Goal: Navigation & Orientation: Find specific page/section

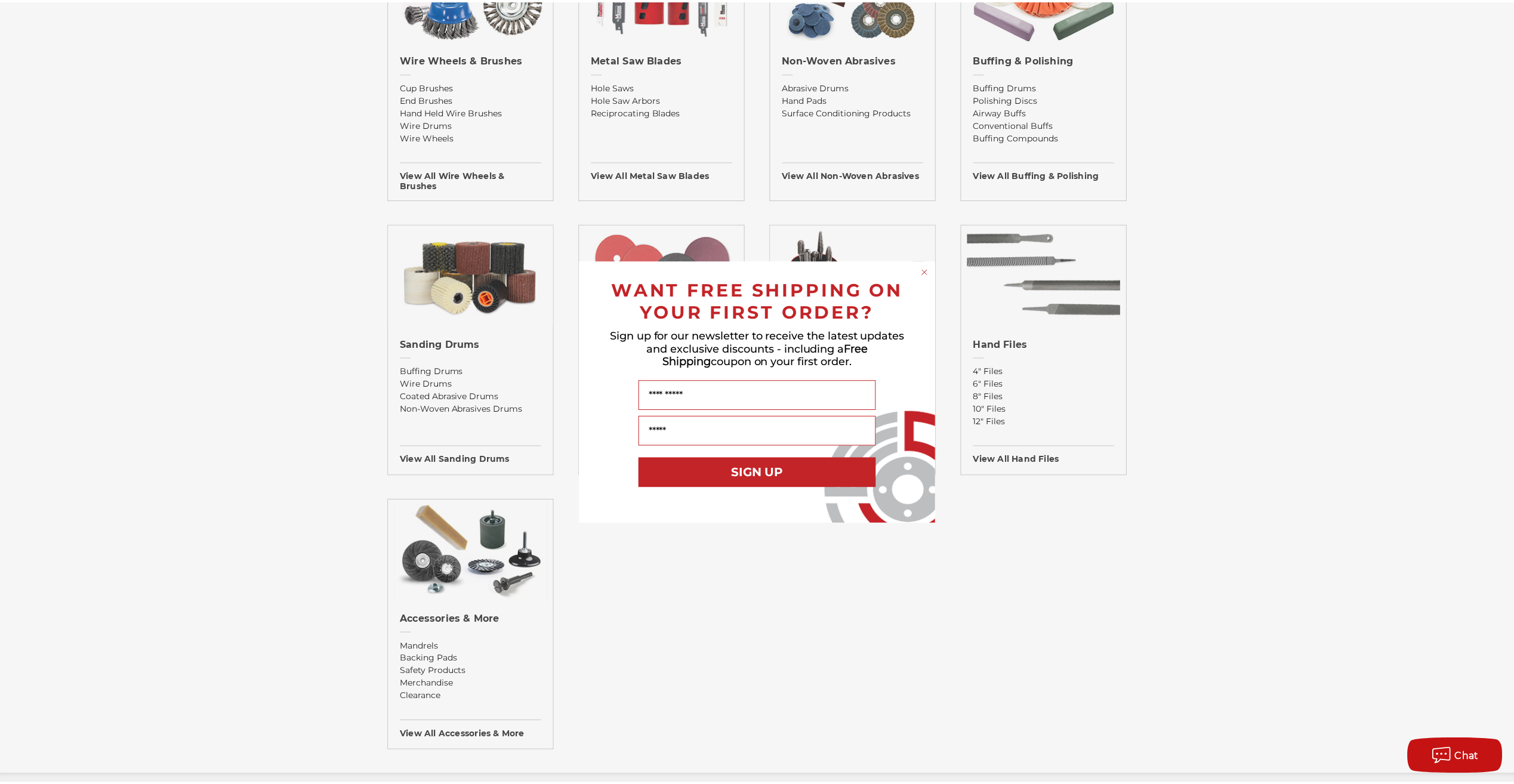
scroll to position [835, 0]
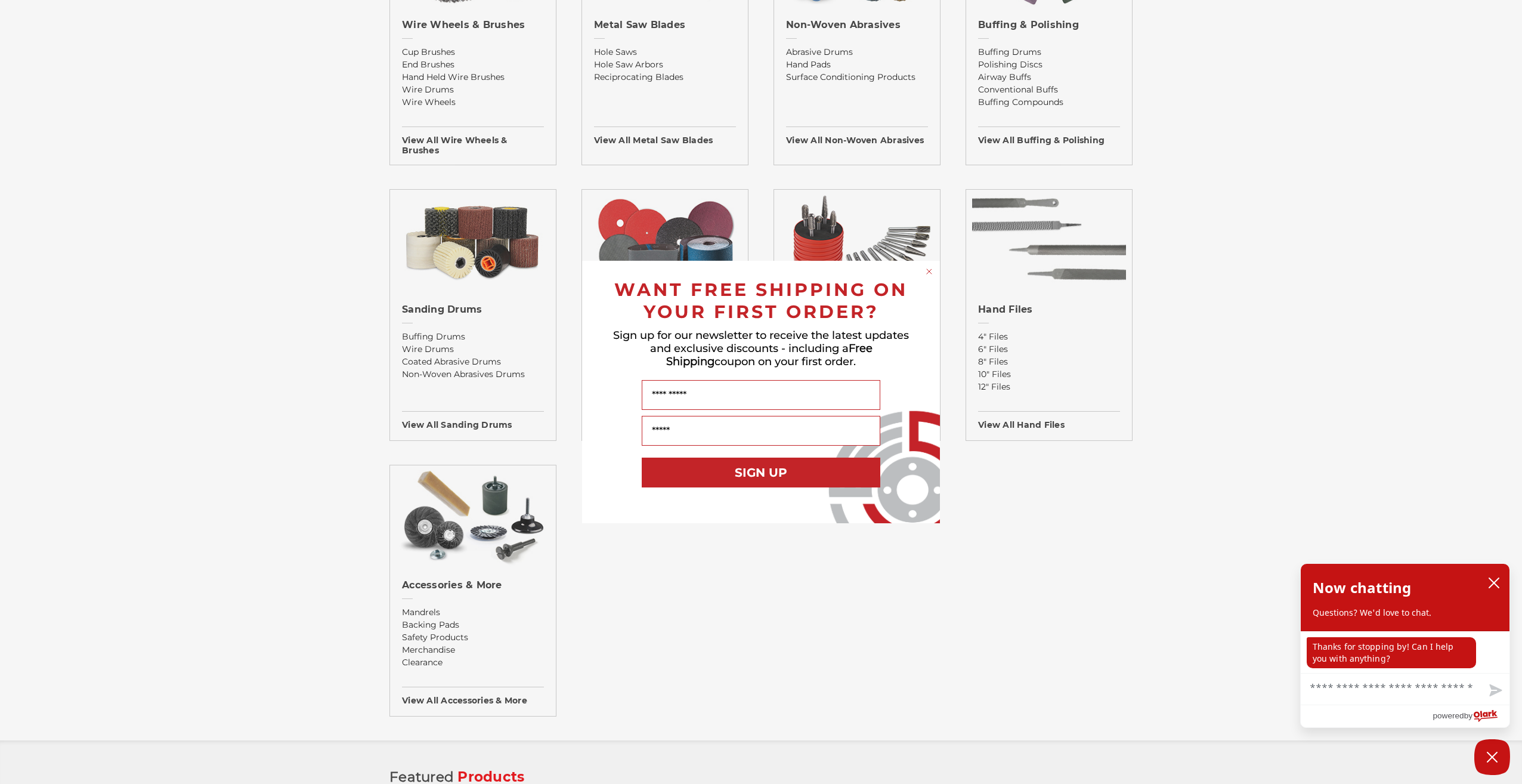
click at [690, 674] on div "Close dialog WANT FREE SHIPPING ON YOUR FIRST ORDER? Sign up for our newsletter…" at bounding box center [761, 392] width 1522 height 784
click at [1491, 582] on icon "close chatbox" at bounding box center [1494, 583] width 12 height 12
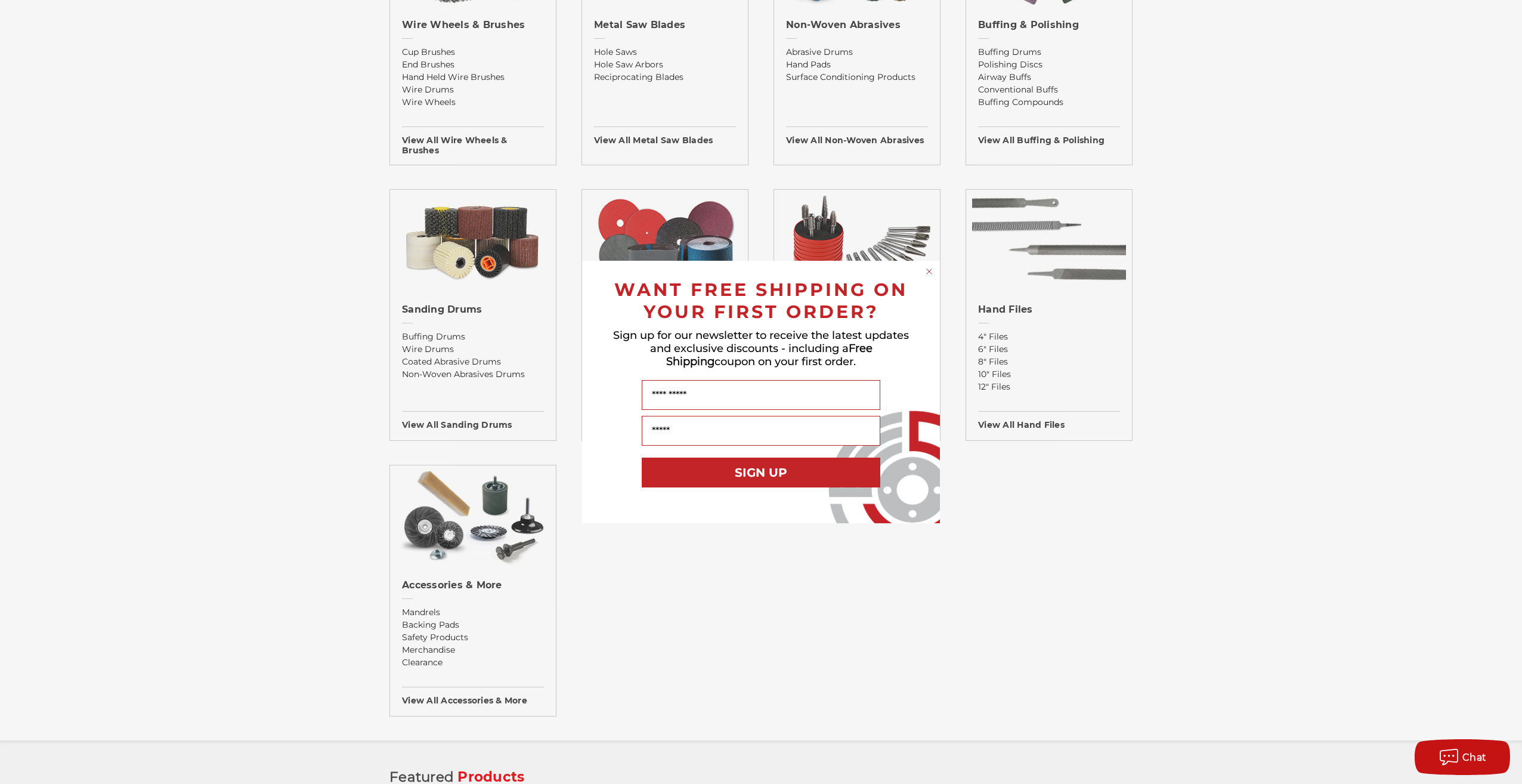
click at [263, 62] on div "Close dialog WANT FREE SHIPPING ON YOUR FIRST ORDER? Sign up for our newsletter…" at bounding box center [761, 392] width 1522 height 784
click at [1226, 244] on div "Close dialog WANT FREE SHIPPING ON YOUR FIRST ORDER? Sign up for our newsletter…" at bounding box center [761, 392] width 1522 height 784
click at [922, 271] on form "WANT FREE SHIPPING ON YOUR FIRST ORDER? Sign up for our newsletter to receive t…" at bounding box center [761, 392] width 358 height 262
click at [927, 271] on circle "Close dialog" at bounding box center [929, 272] width 12 height 12
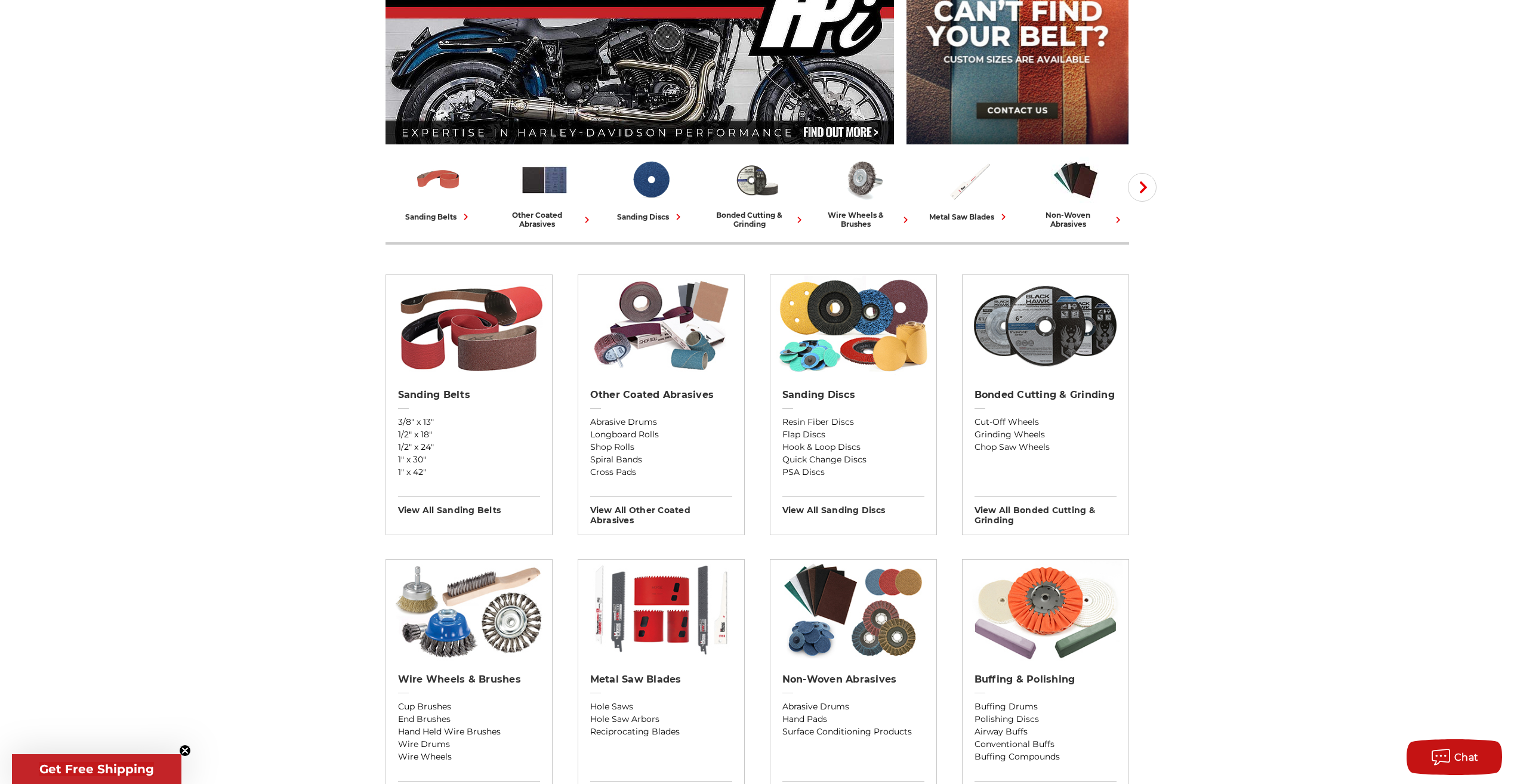
scroll to position [179, 0]
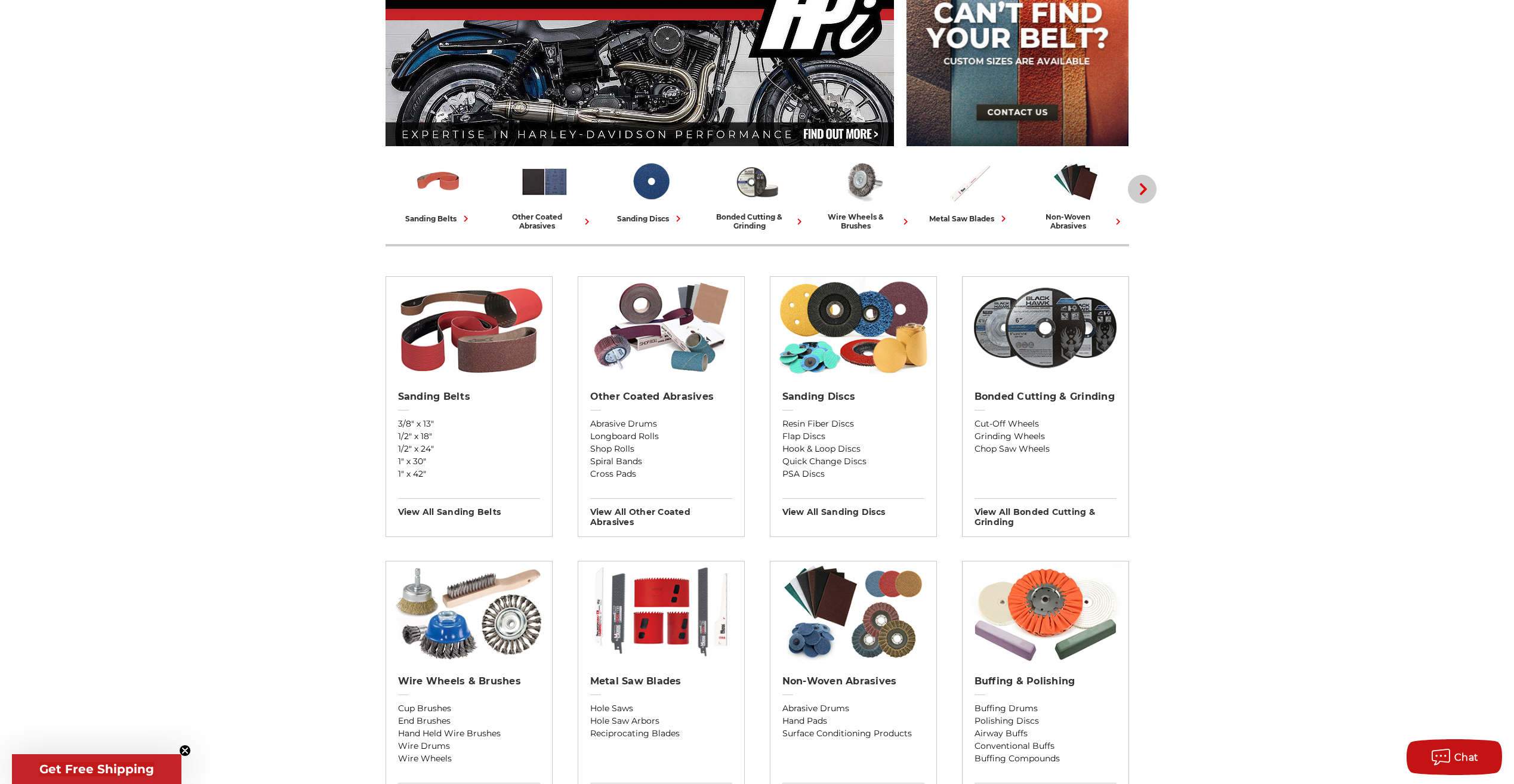
click at [1142, 187] on icon "button" at bounding box center [1143, 189] width 12 height 12
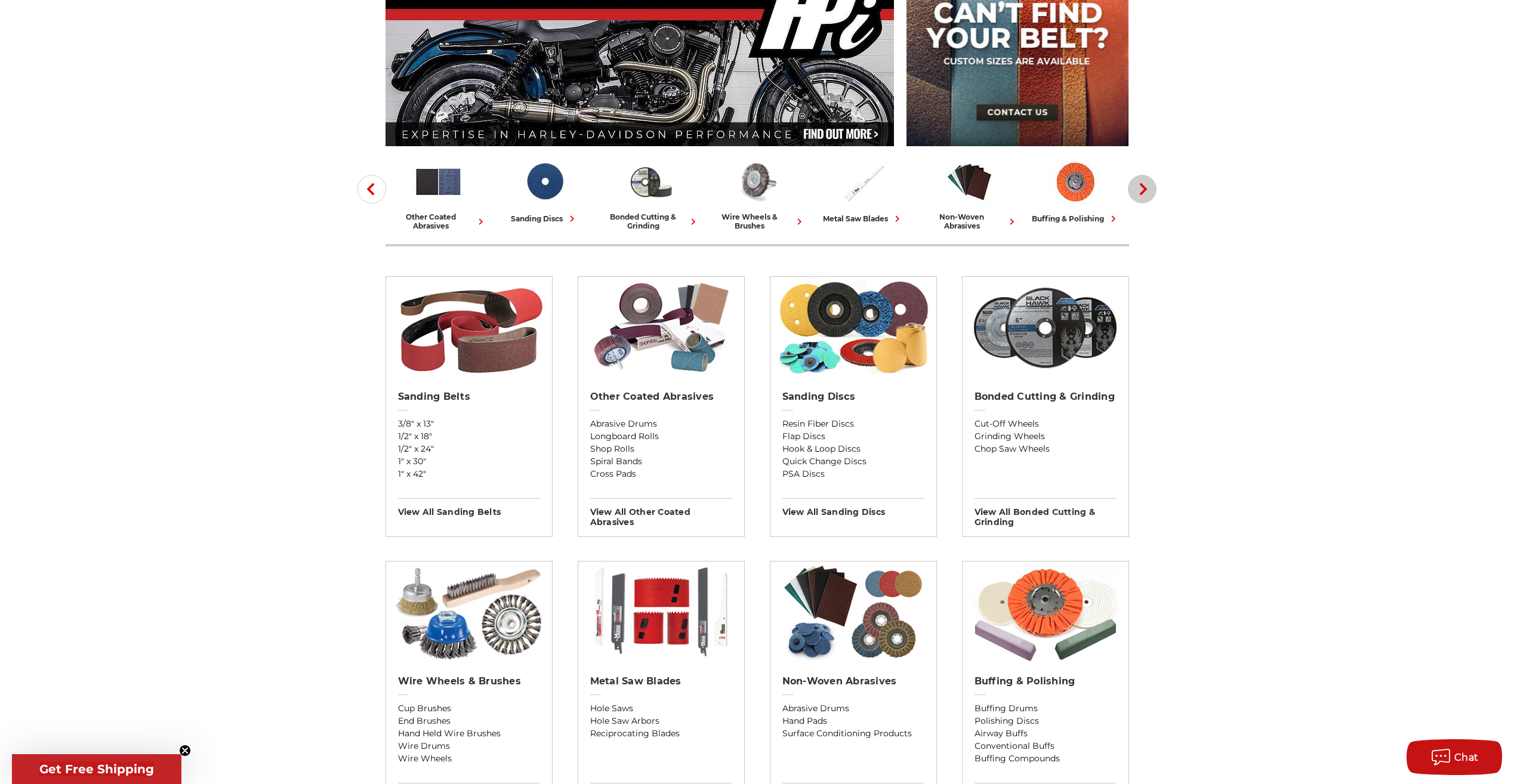
click at [1139, 186] on icon "button" at bounding box center [1143, 189] width 12 height 12
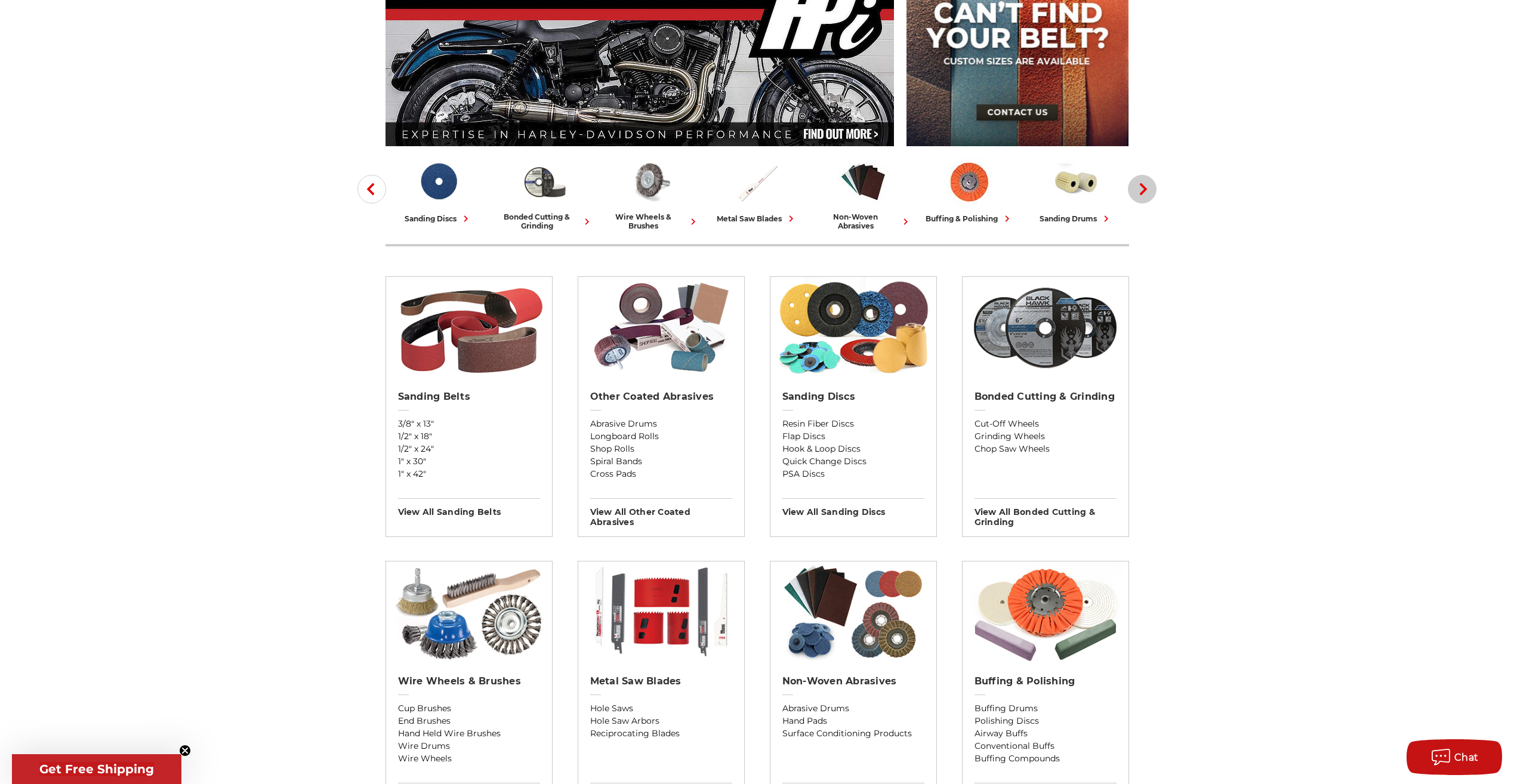
click at [1139, 186] on icon "button" at bounding box center [1143, 189] width 12 height 12
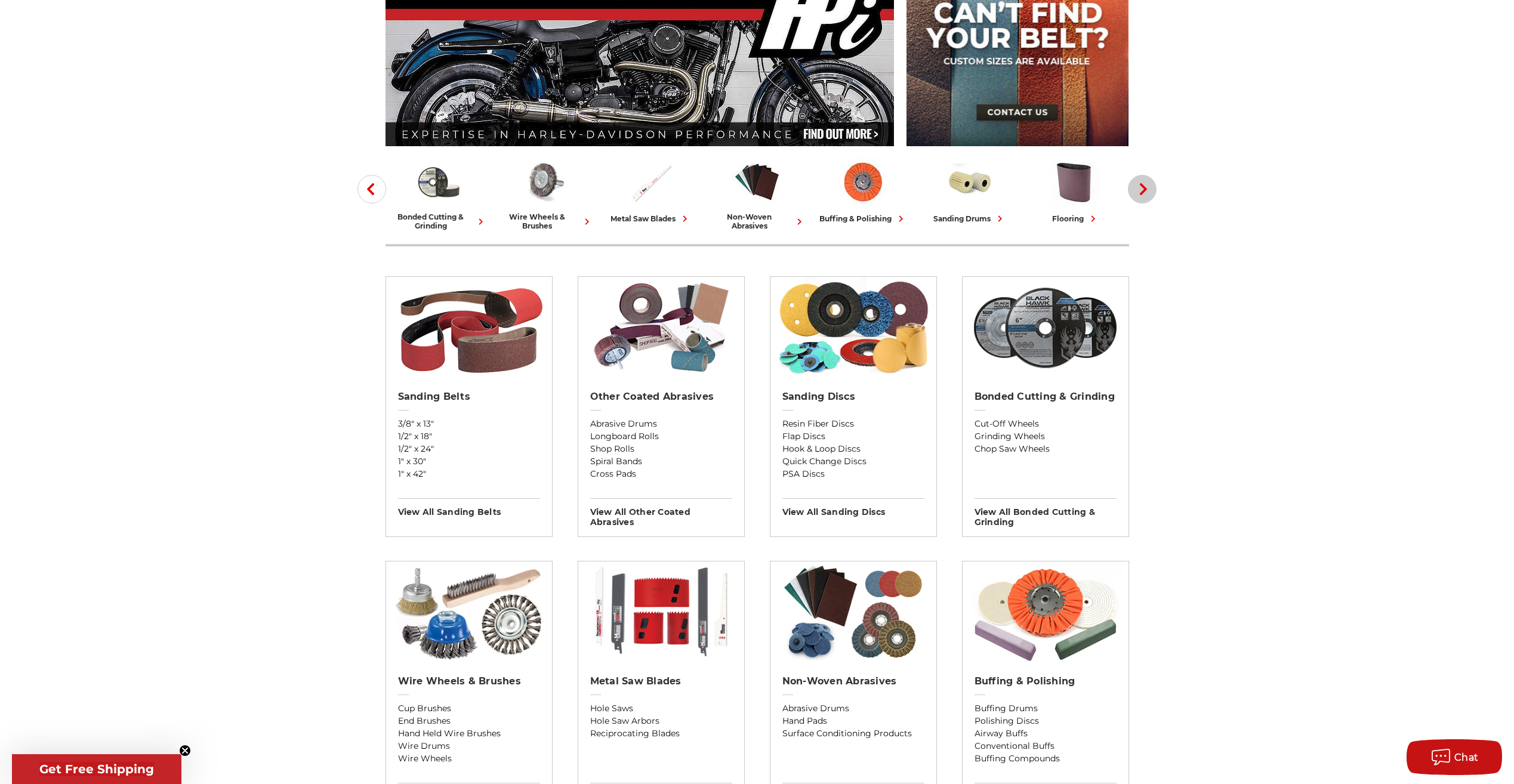
click at [1139, 186] on icon "button" at bounding box center [1143, 189] width 12 height 12
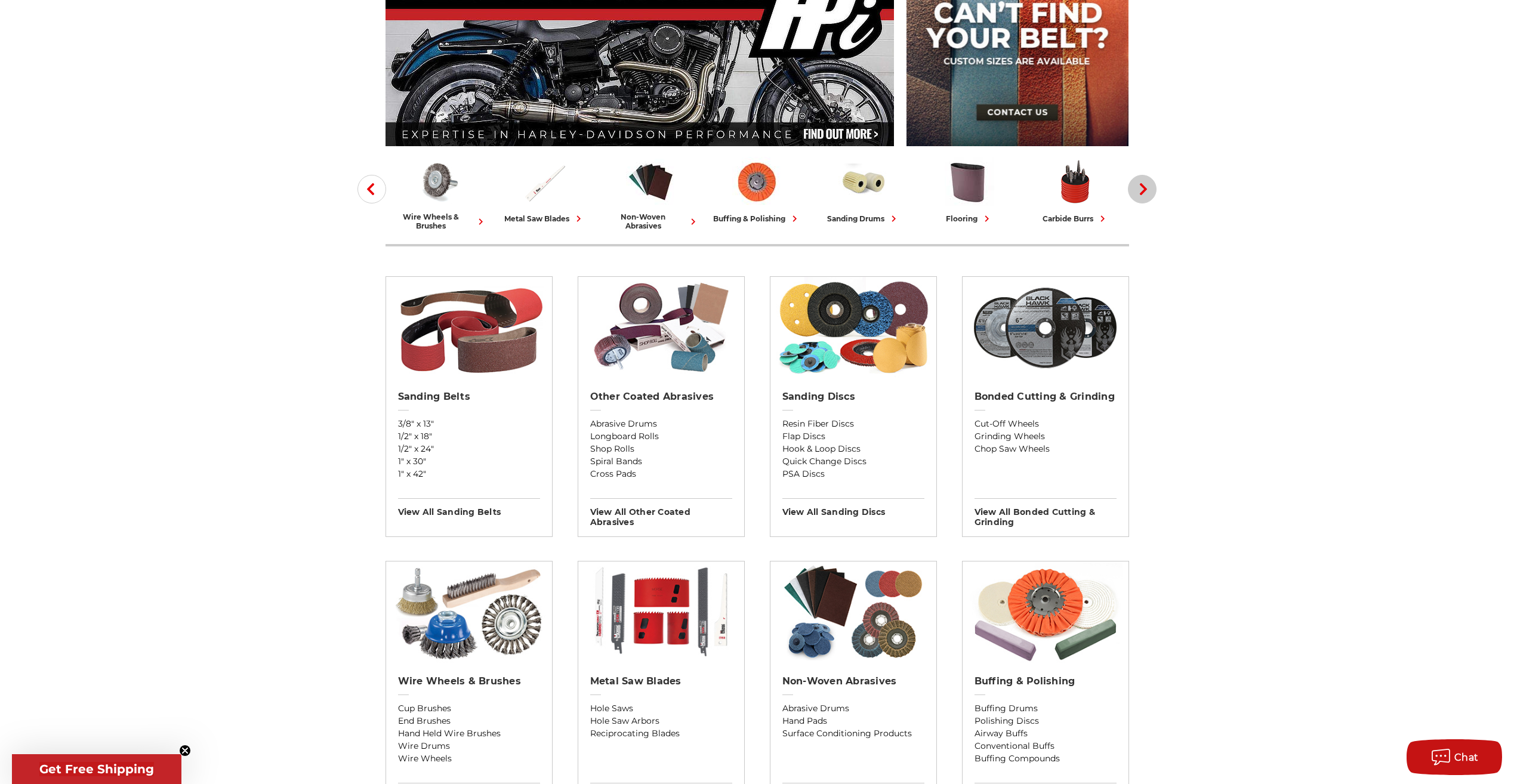
click at [1139, 186] on icon "button" at bounding box center [1143, 189] width 12 height 12
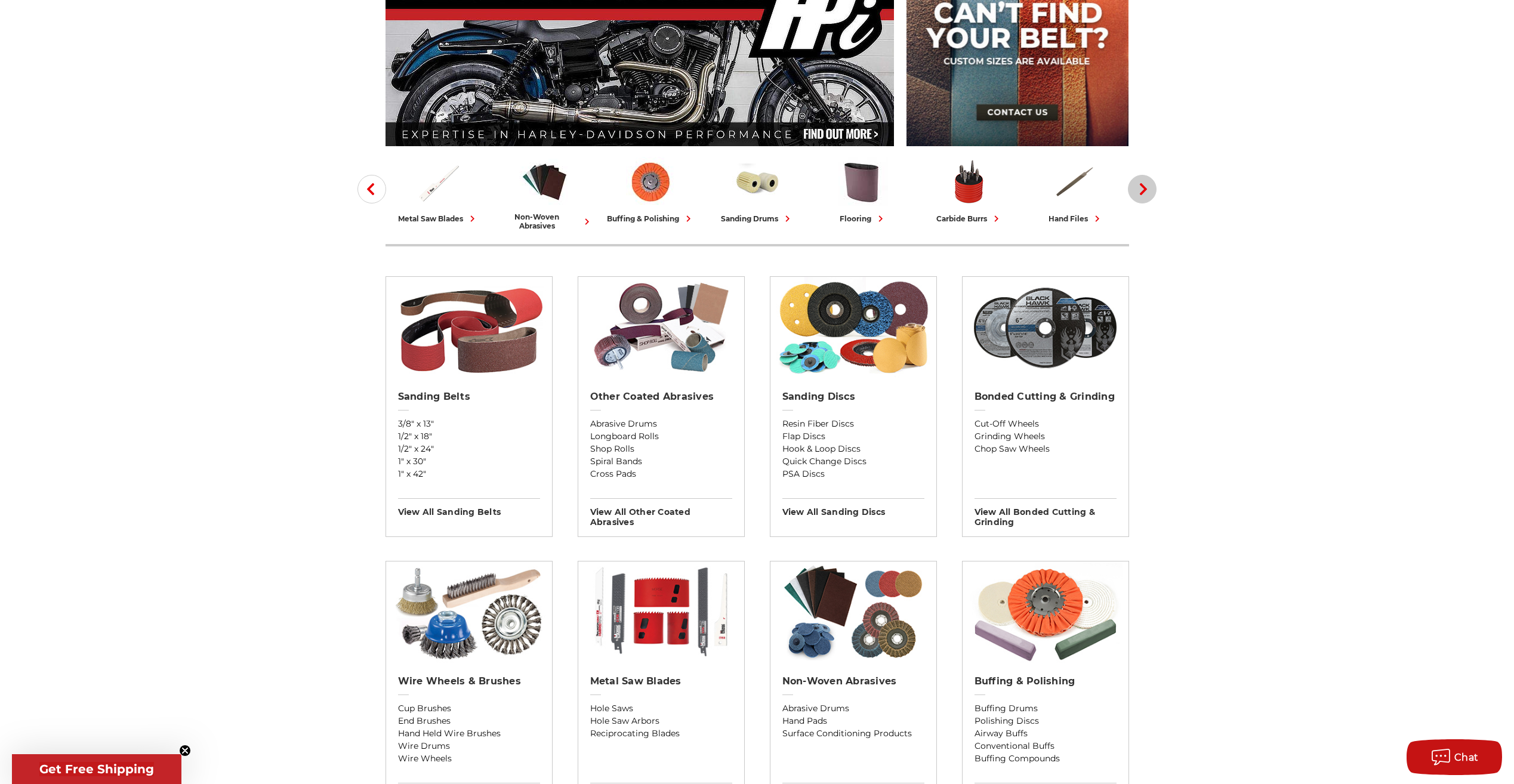
click at [1139, 186] on icon "button" at bounding box center [1143, 189] width 12 height 12
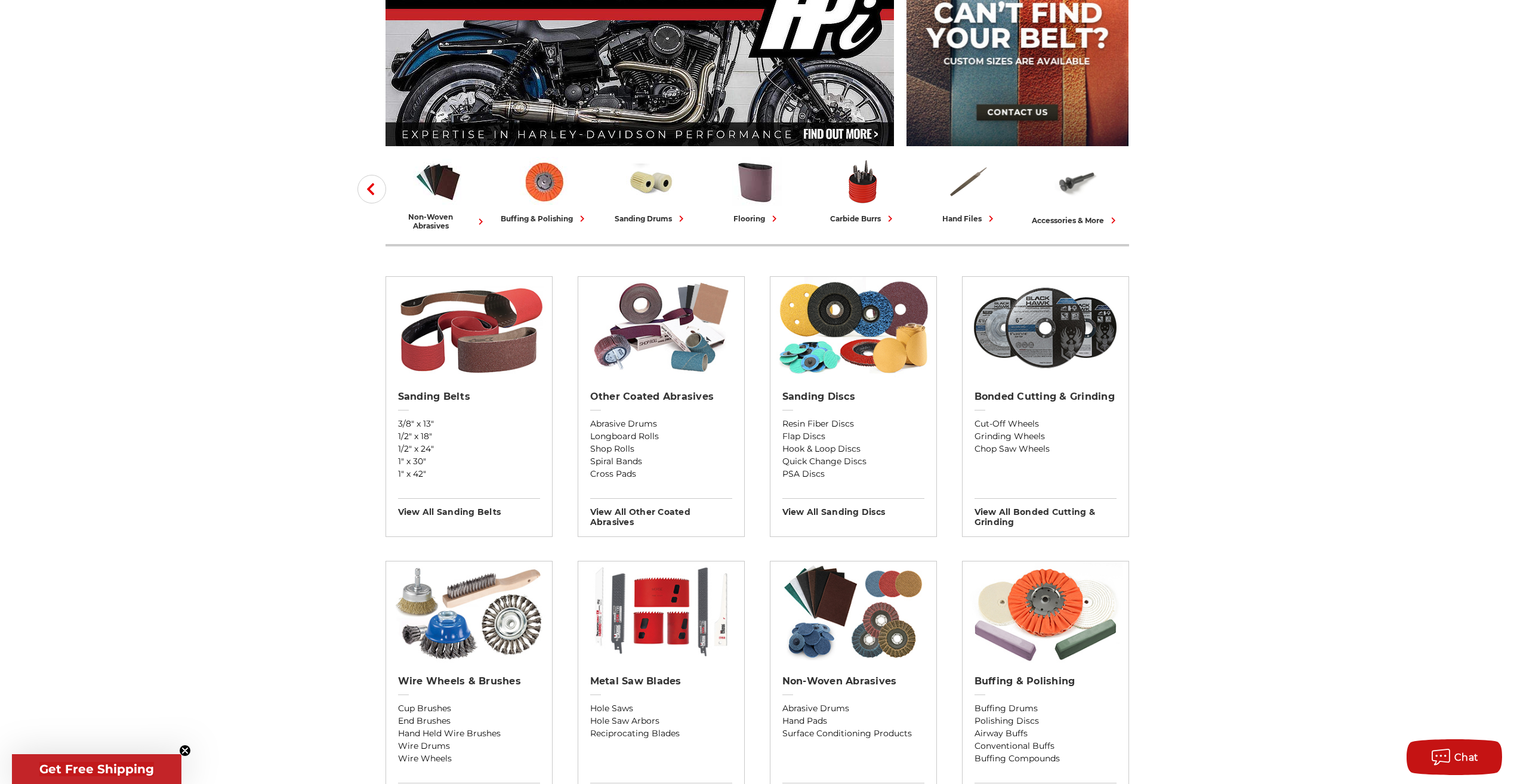
click at [1139, 186] on div "Previous sanding belts other coated abrasives sanding discs bonded cutting & gr…" at bounding box center [757, 774] width 843 height 1244
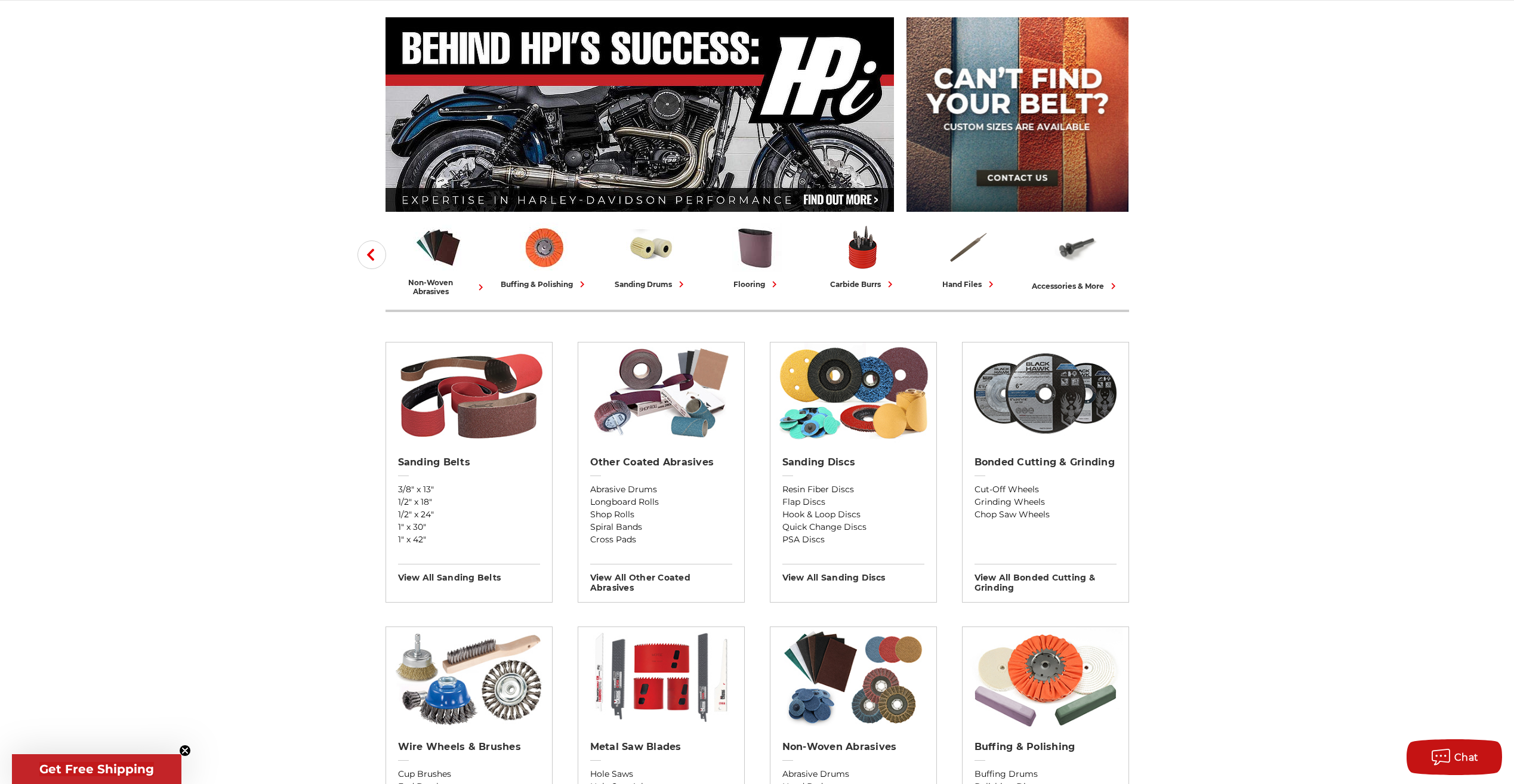
scroll to position [0, 0]
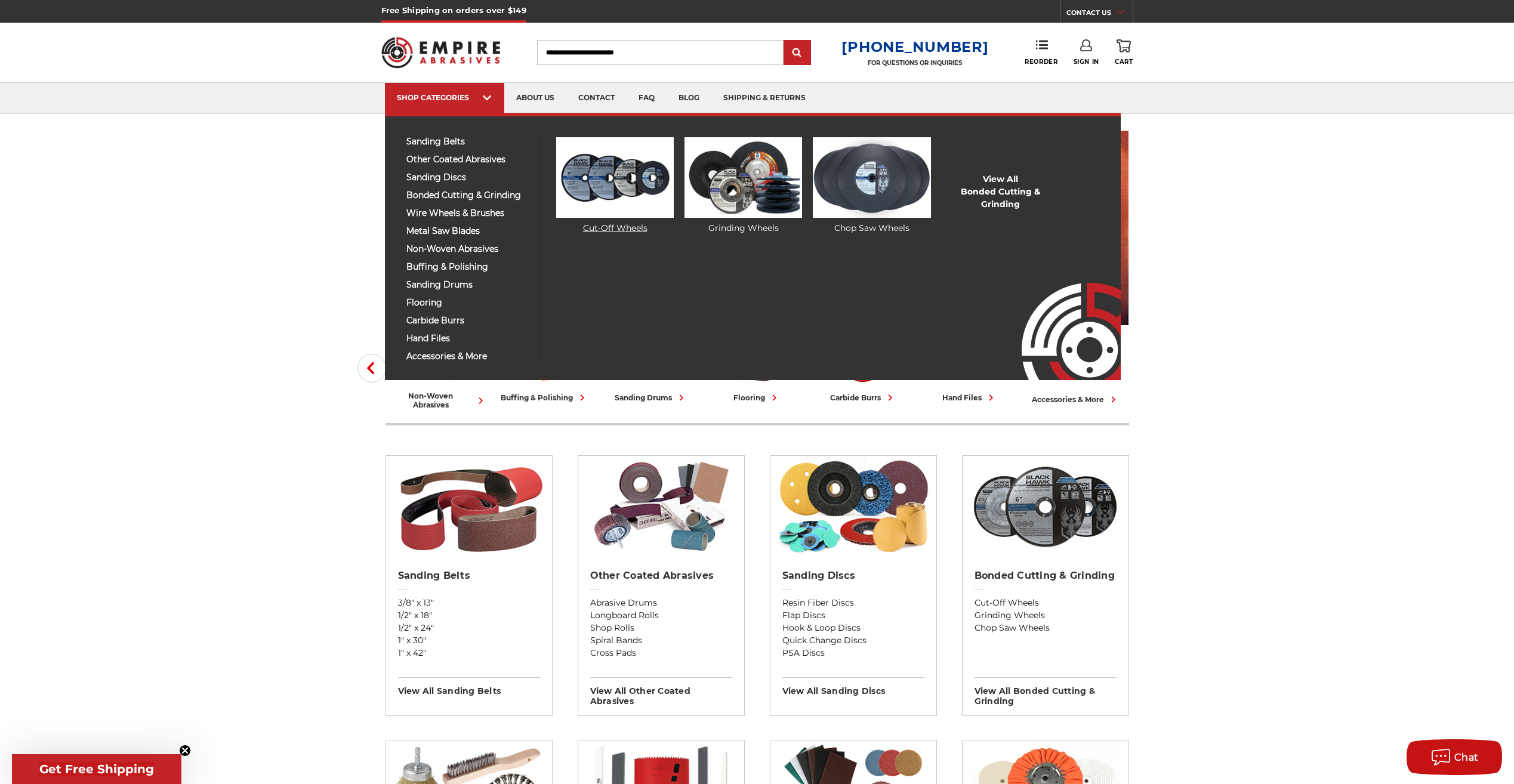
click at [599, 192] on img at bounding box center [615, 178] width 118 height 80
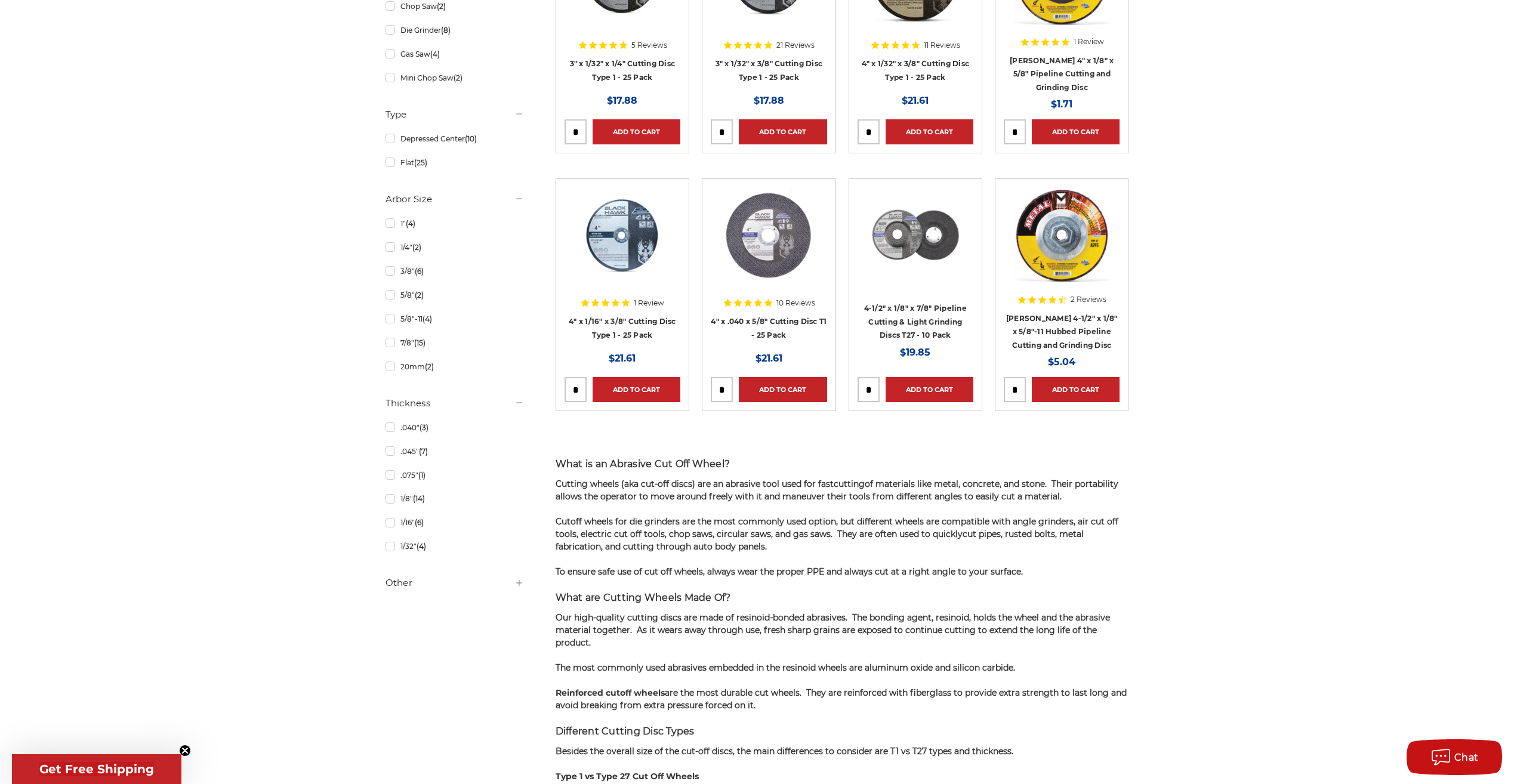
scroll to position [656, 0]
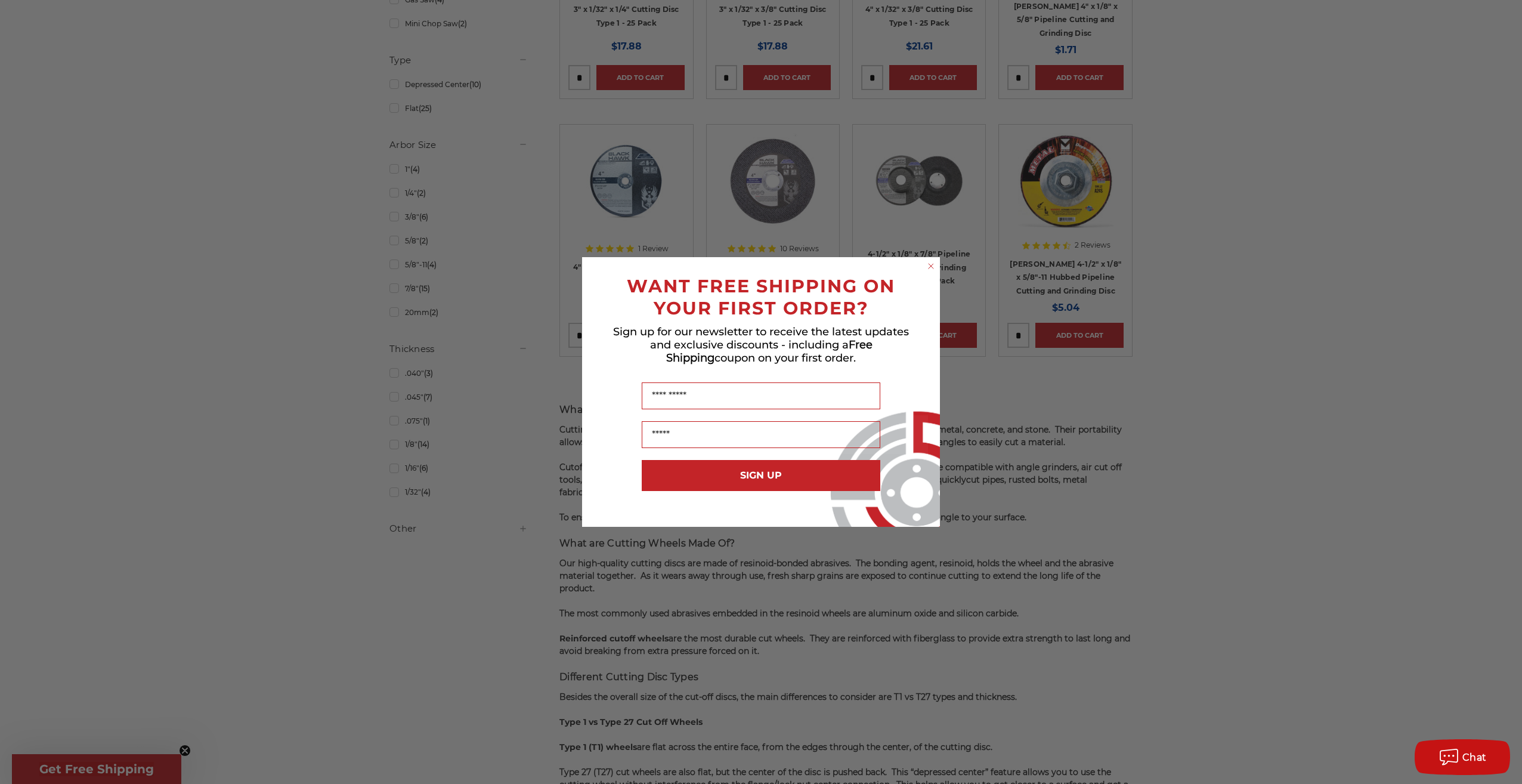
click at [932, 259] on form "WANT FREE SHIPPING ON YOUR FIRST ORDER? Sign up for our newsletter to receive t…" at bounding box center [761, 392] width 358 height 270
click at [929, 264] on circle "Close dialog" at bounding box center [931, 267] width 12 height 12
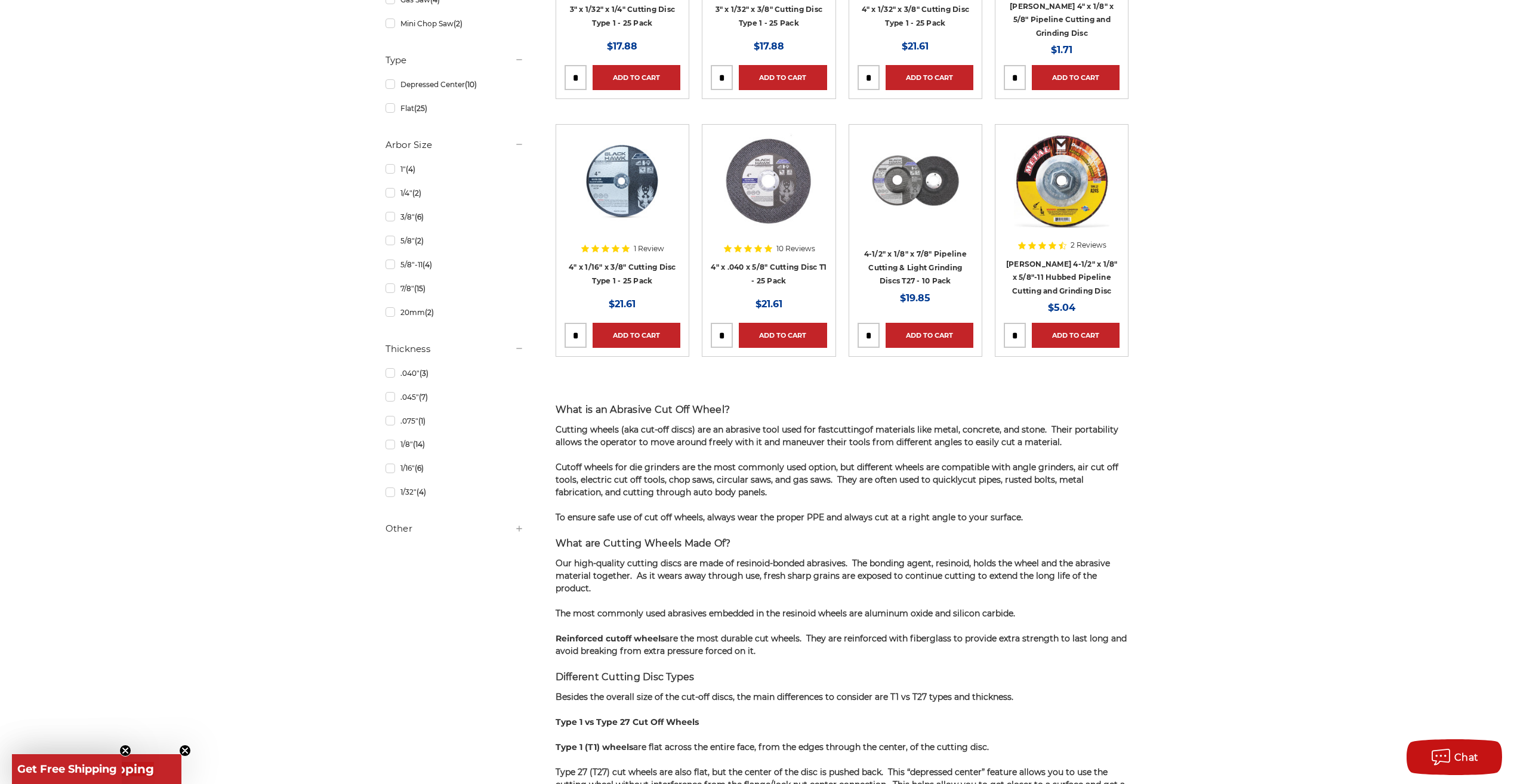
scroll to position [715, 0]
